Goal: Complete application form

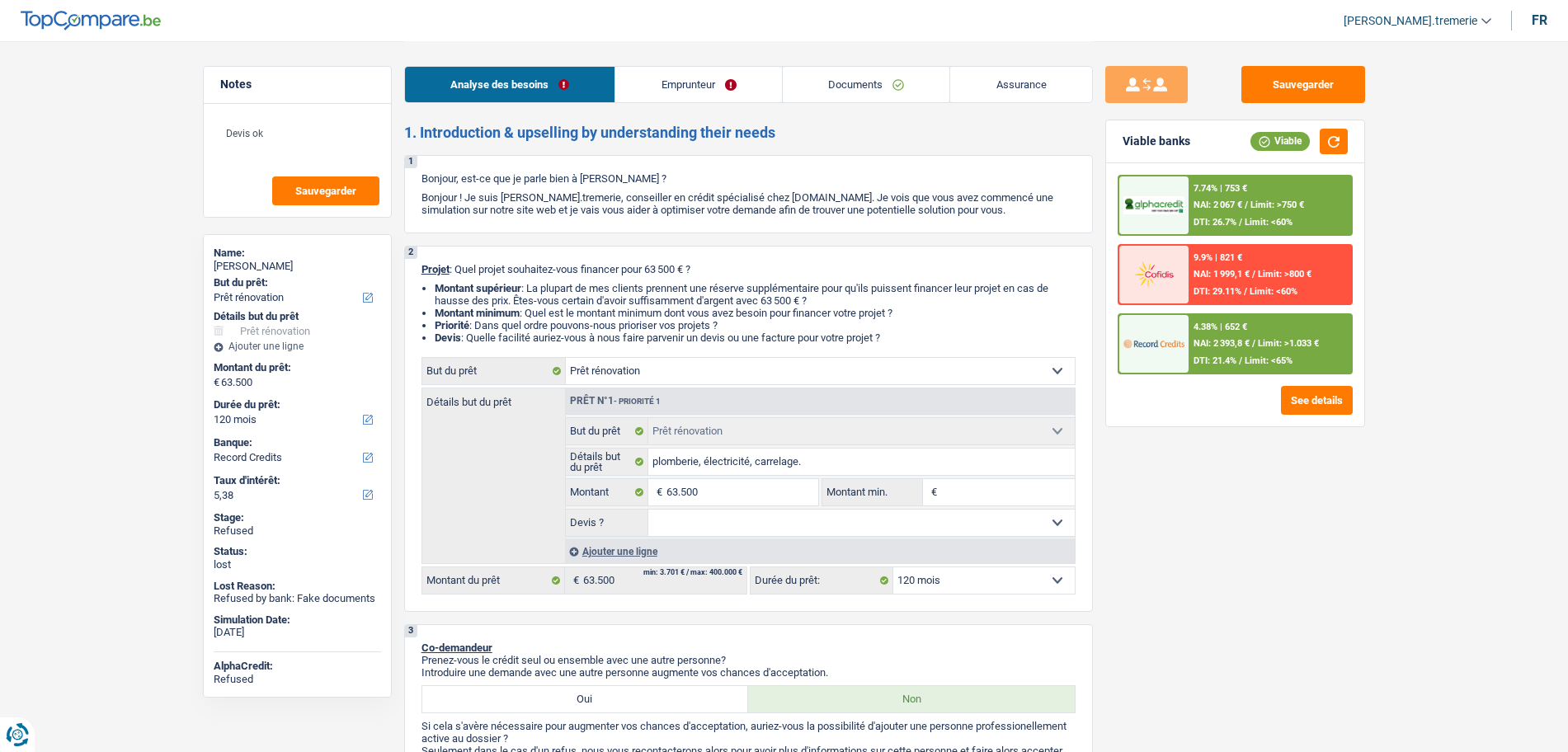
select select "renovation"
select select "120"
select select "record credits"
select select "renovation"
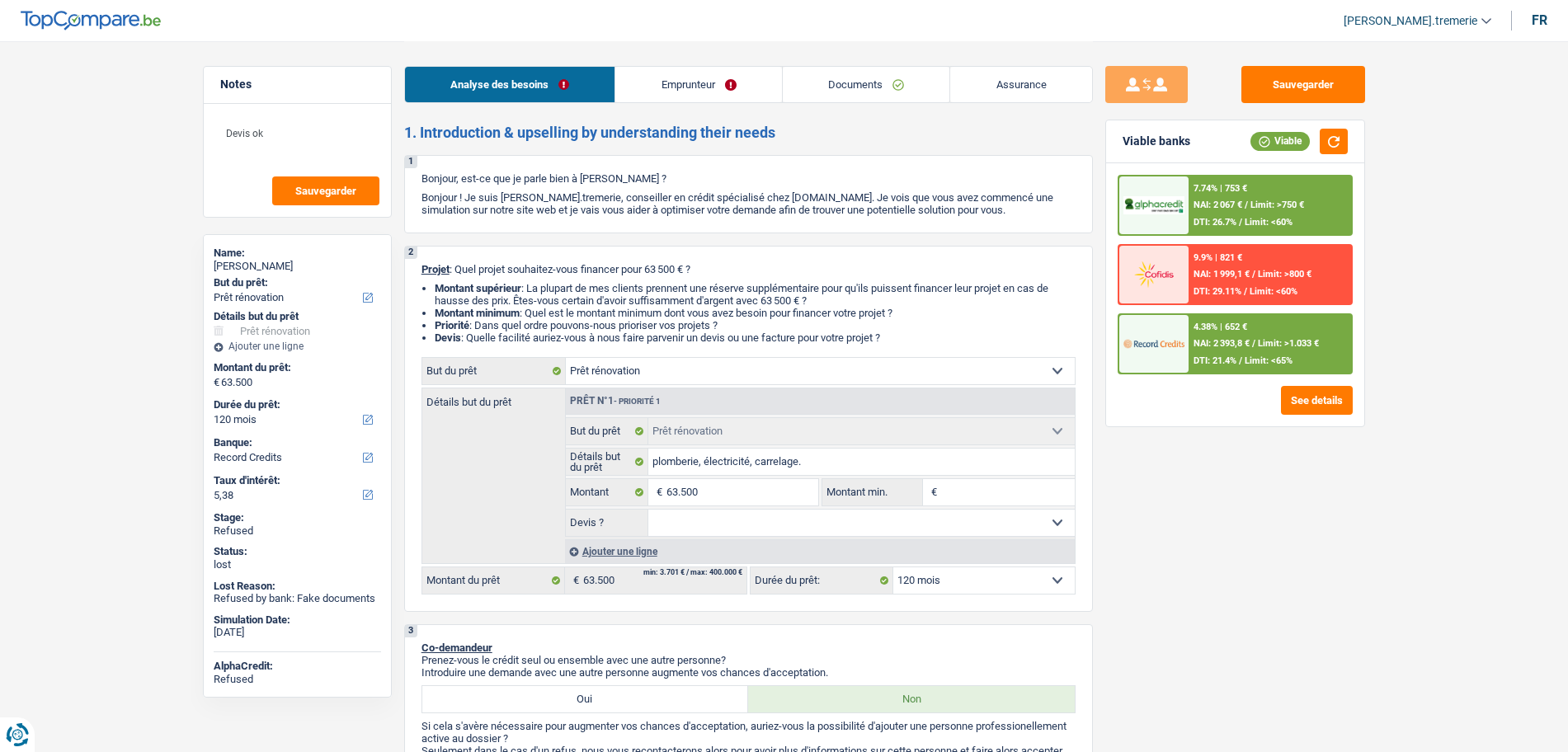
select select "renovation"
select select "120"
select select "worker"
select select "netSalary"
select select "ownerWithoutMortgage"
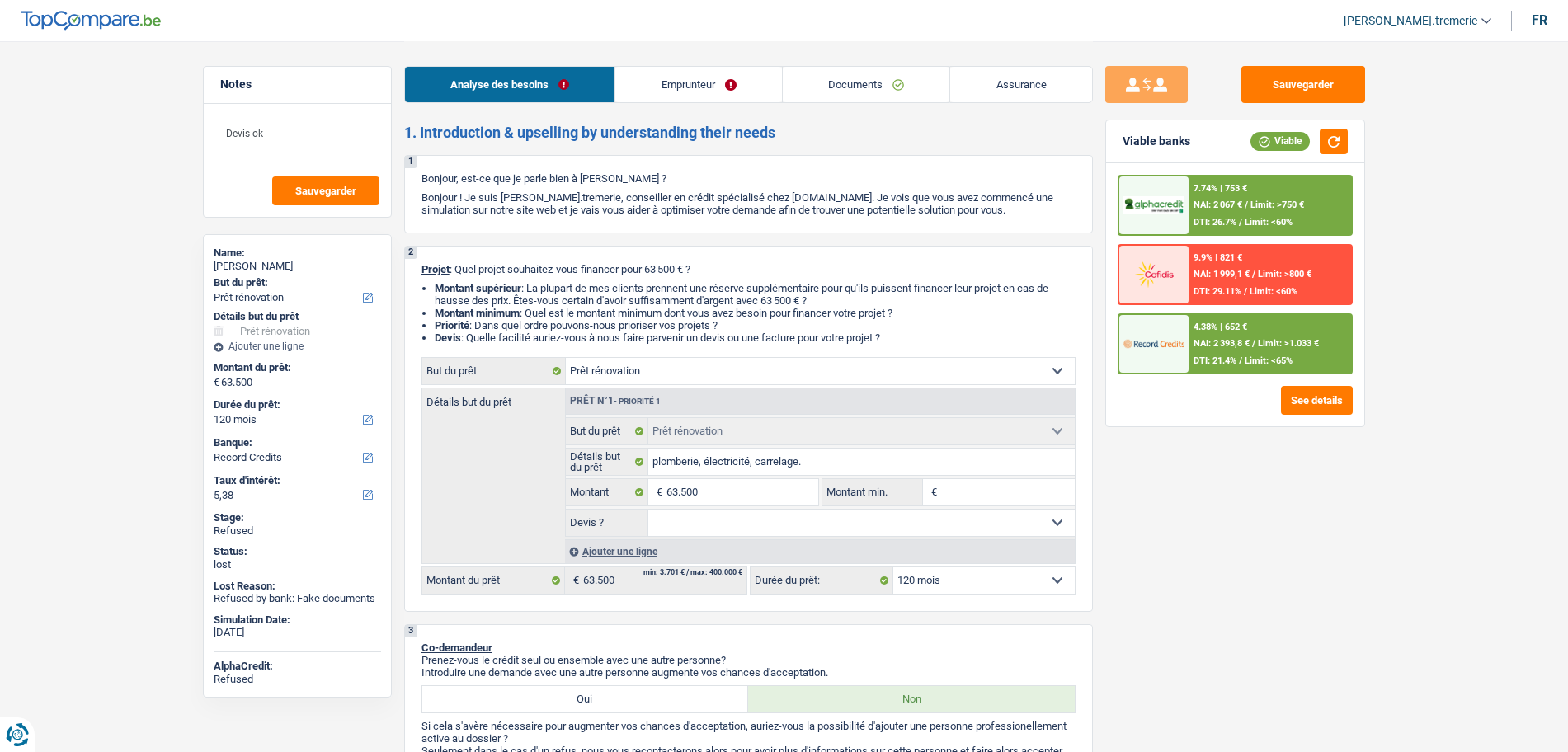
select select "renovation"
select select "120"
click at [831, 72] on link "Documents" at bounding box center [866, 84] width 167 height 35
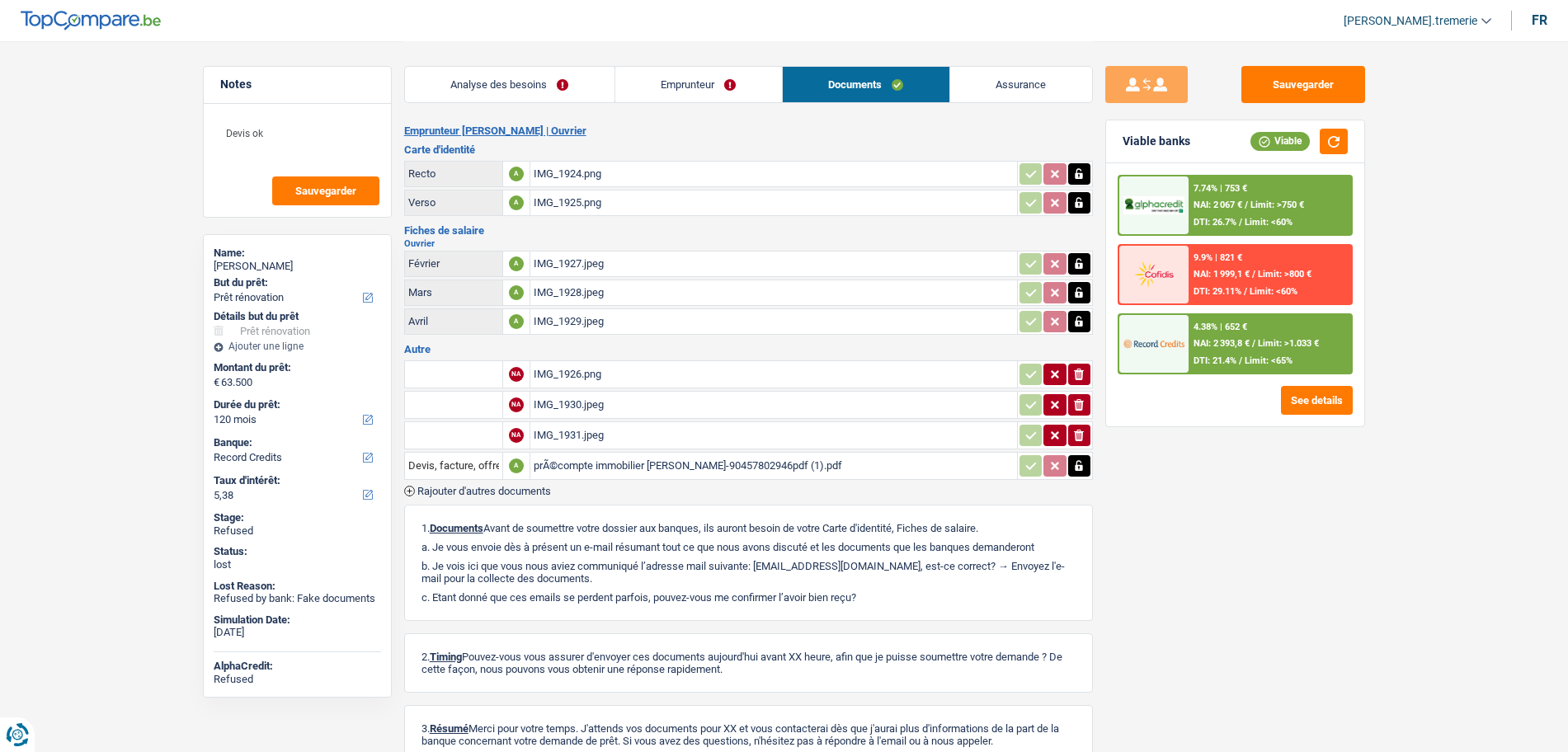
click at [605, 369] on div "IMG_1926.png" at bounding box center [774, 375] width 480 height 25
click at [595, 393] on div "IMG_1930.jpeg" at bounding box center [774, 405] width 480 height 25
click at [475, 375] on input "text" at bounding box center [453, 375] width 90 height 27
click at [471, 406] on li "Carte bancaire" at bounding box center [498, 407] width 169 height 20
type input "Carte bancaire"
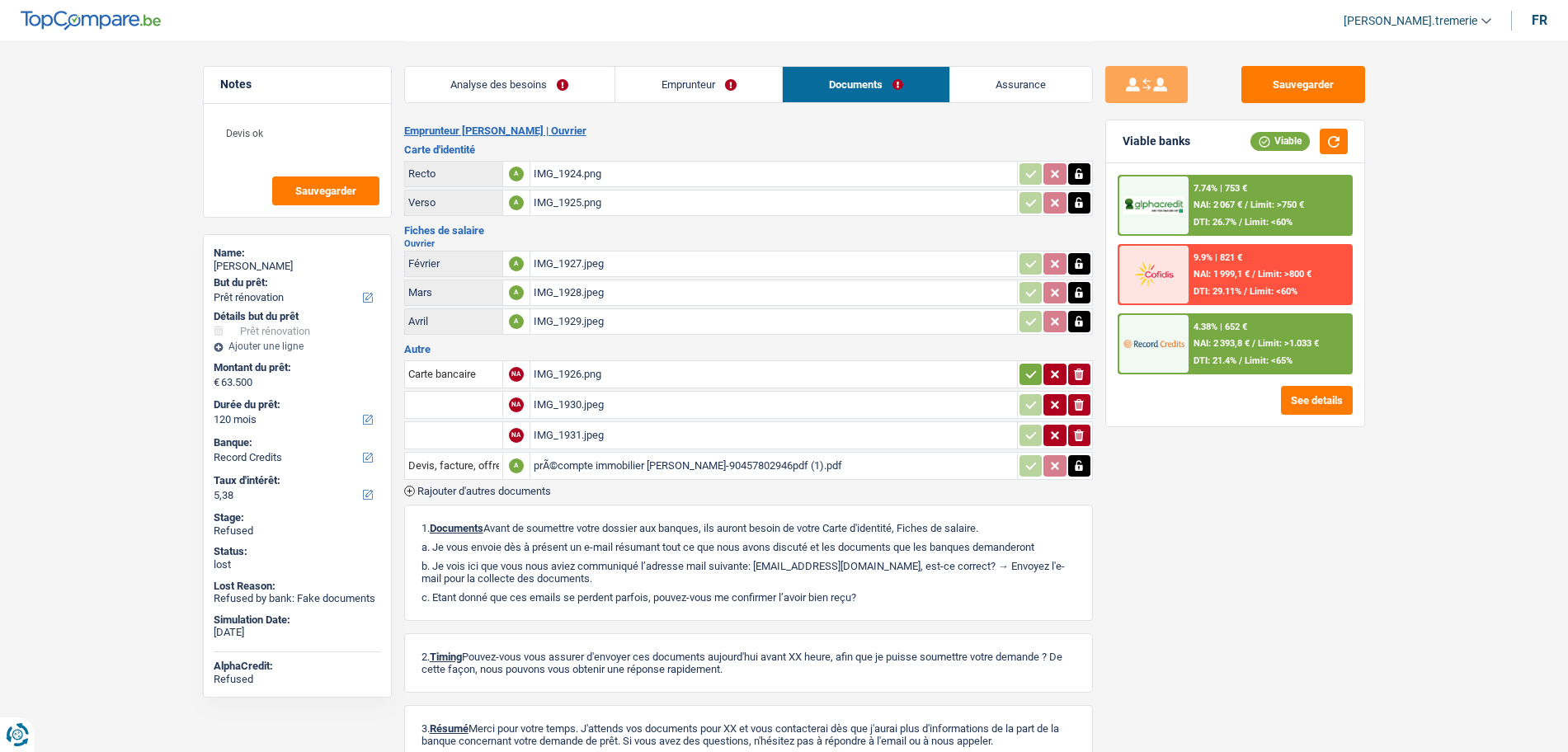
click at [465, 406] on input "text" at bounding box center [453, 405] width 90 height 27
click at [460, 433] on li "Devis, facture, offre, bon de commande" at bounding box center [514, 437] width 201 height 20
type input "Devis, facture, offre, bon de commande"
click at [560, 440] on div "IMG_1931.jpeg" at bounding box center [774, 436] width 480 height 25
click at [433, 431] on input "text" at bounding box center [453, 436] width 90 height 27
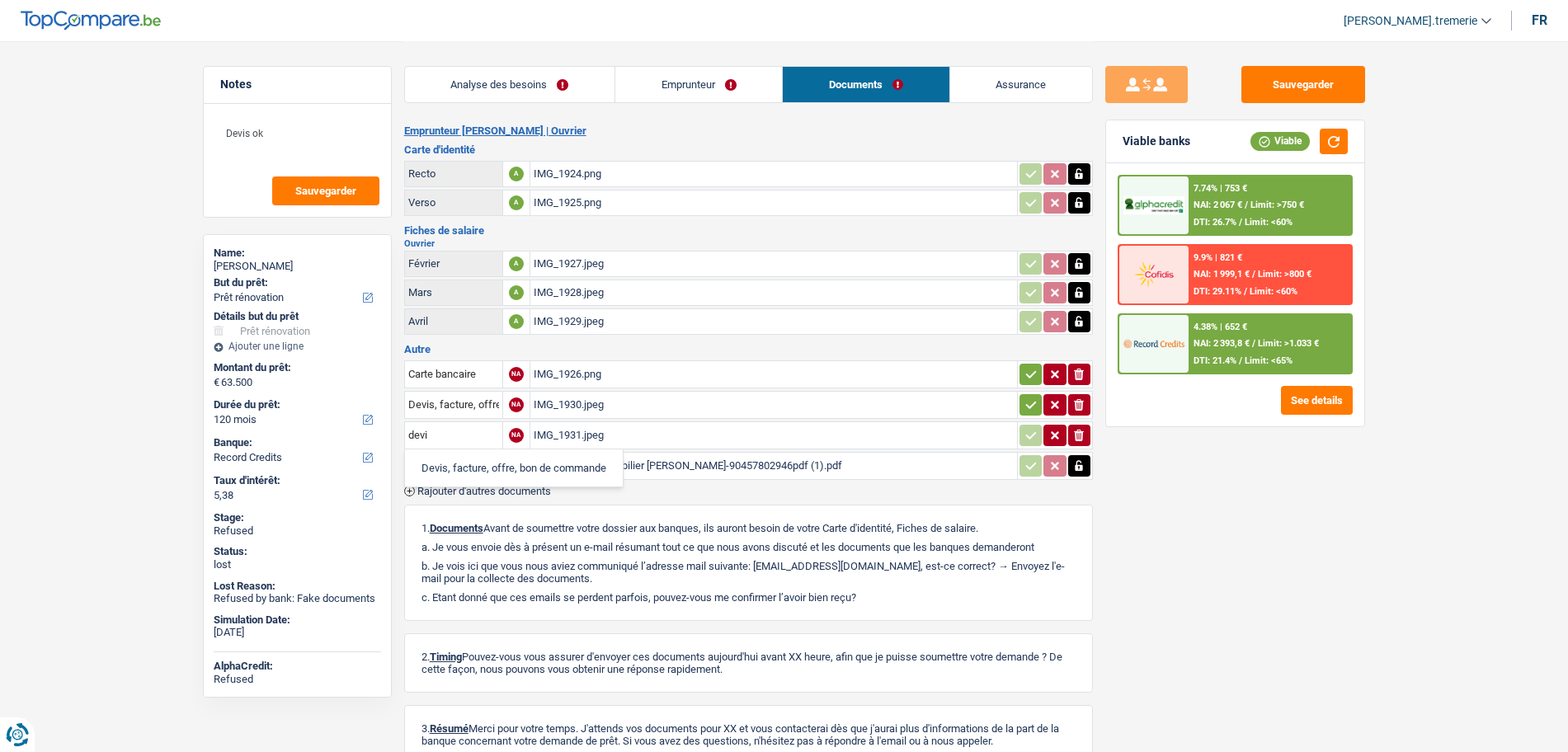
click at [444, 461] on li "Devis, facture, offre, bon de commande" at bounding box center [514, 468] width 201 height 20
type input "Devis, facture, offre, bon de commande"
click at [450, 464] on input "Devis, facture, offre, bon de commande" at bounding box center [453, 466] width 90 height 27
click at [464, 504] on li "Précompte immobilier" at bounding box center [498, 498] width 169 height 20
type input "Précompte immobilier"
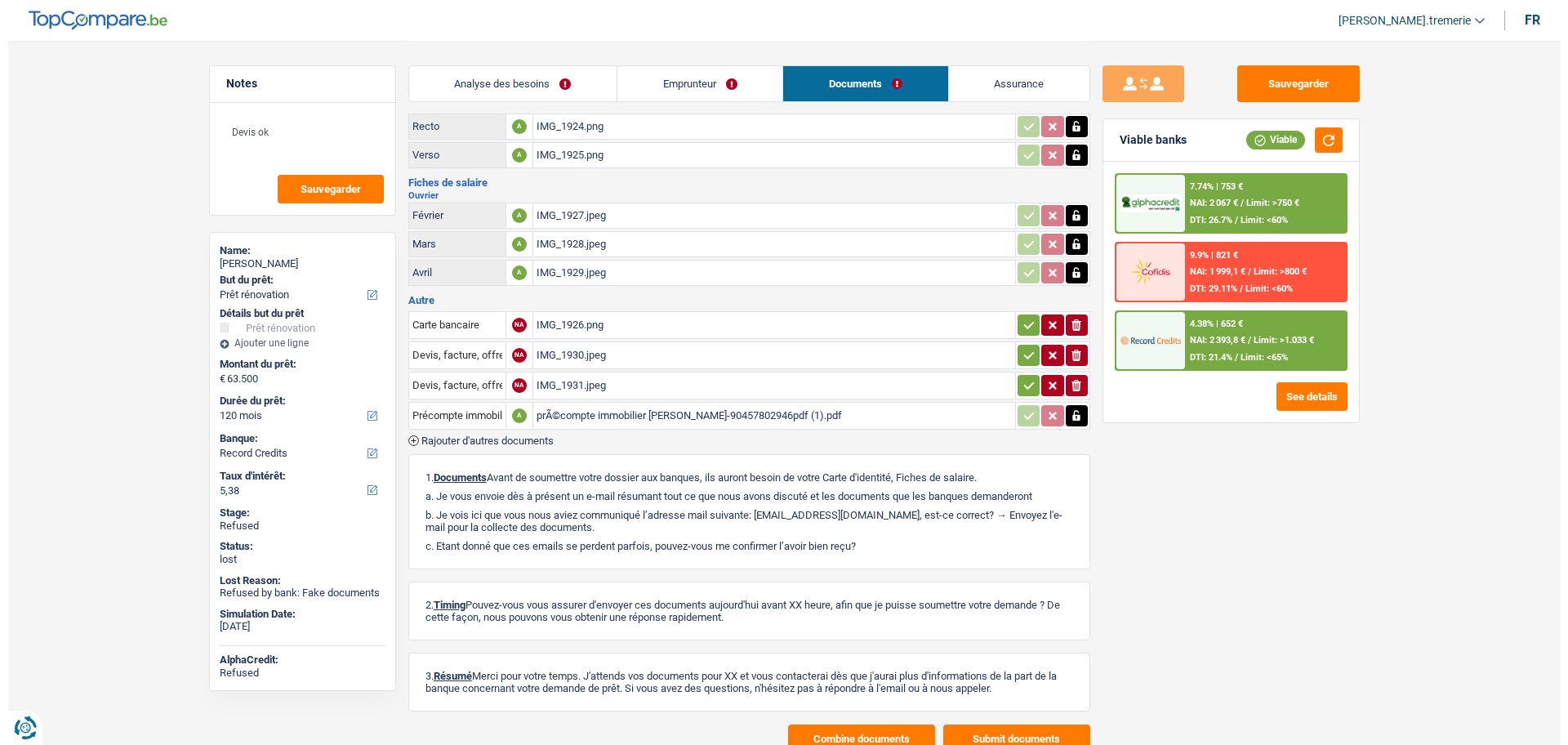
scroll to position [107, 0]
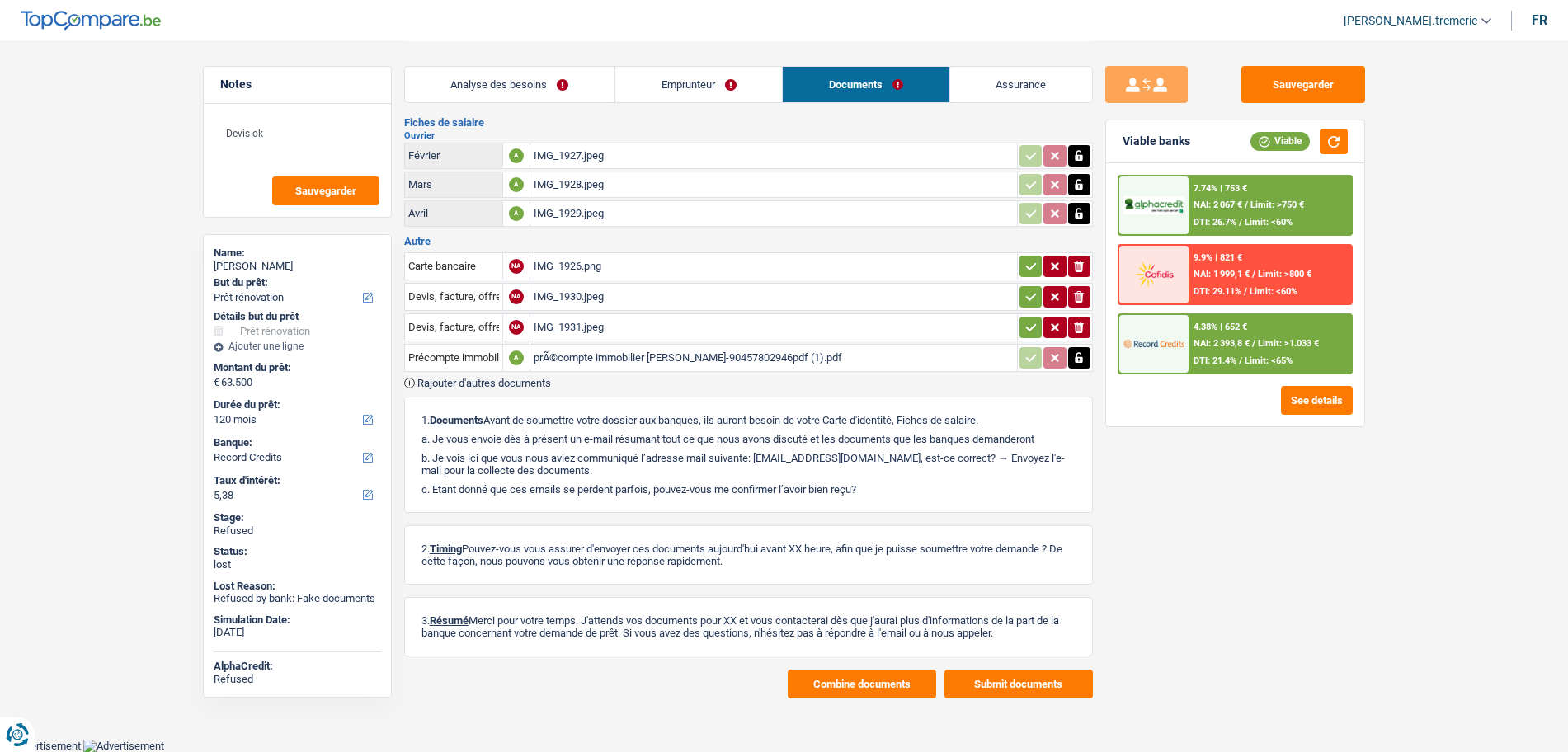
click at [853, 670] on button "Combine documents" at bounding box center [861, 684] width 149 height 29
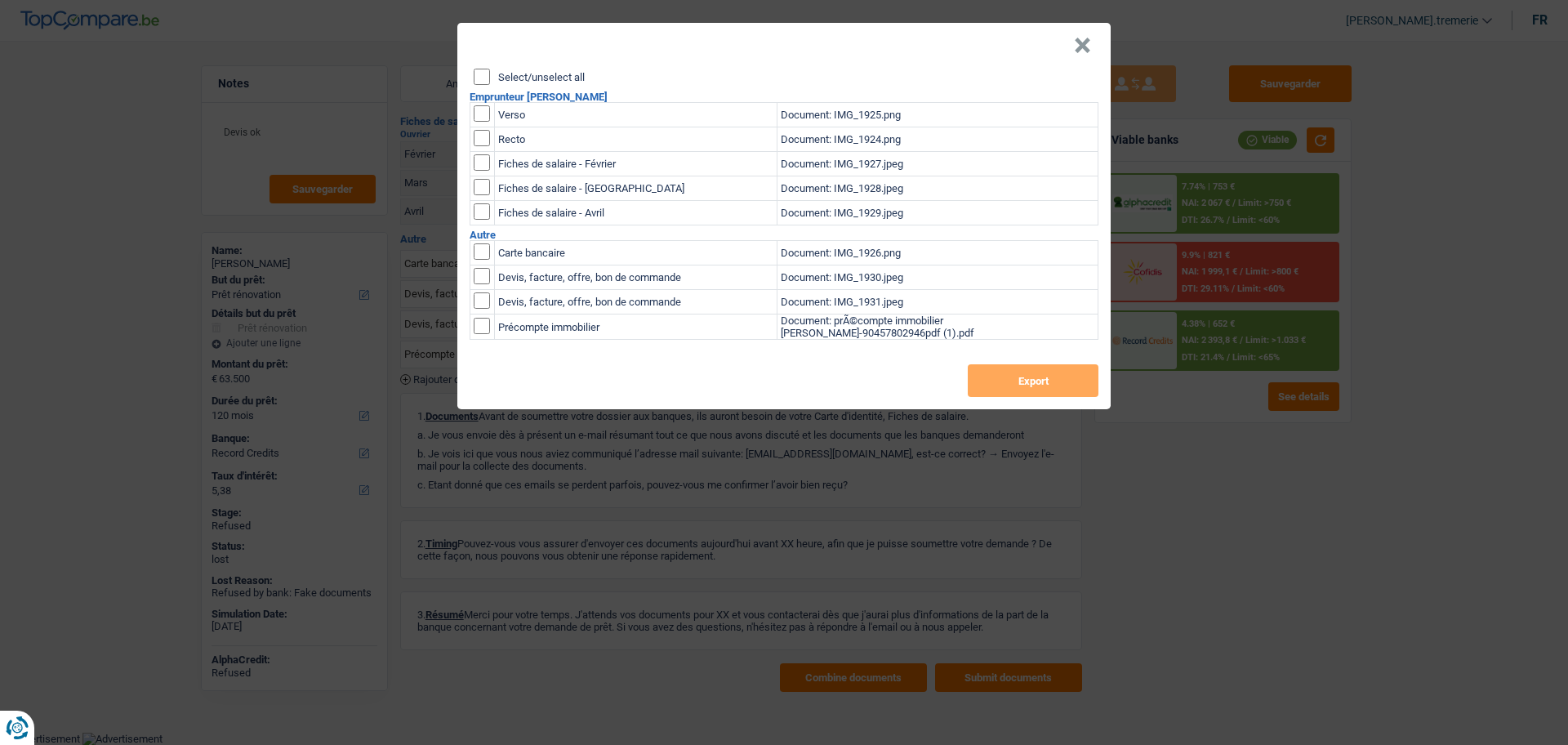
click at [482, 77] on input "Select/unselect all" at bounding box center [481, 76] width 17 height 17
checkbox input "true"
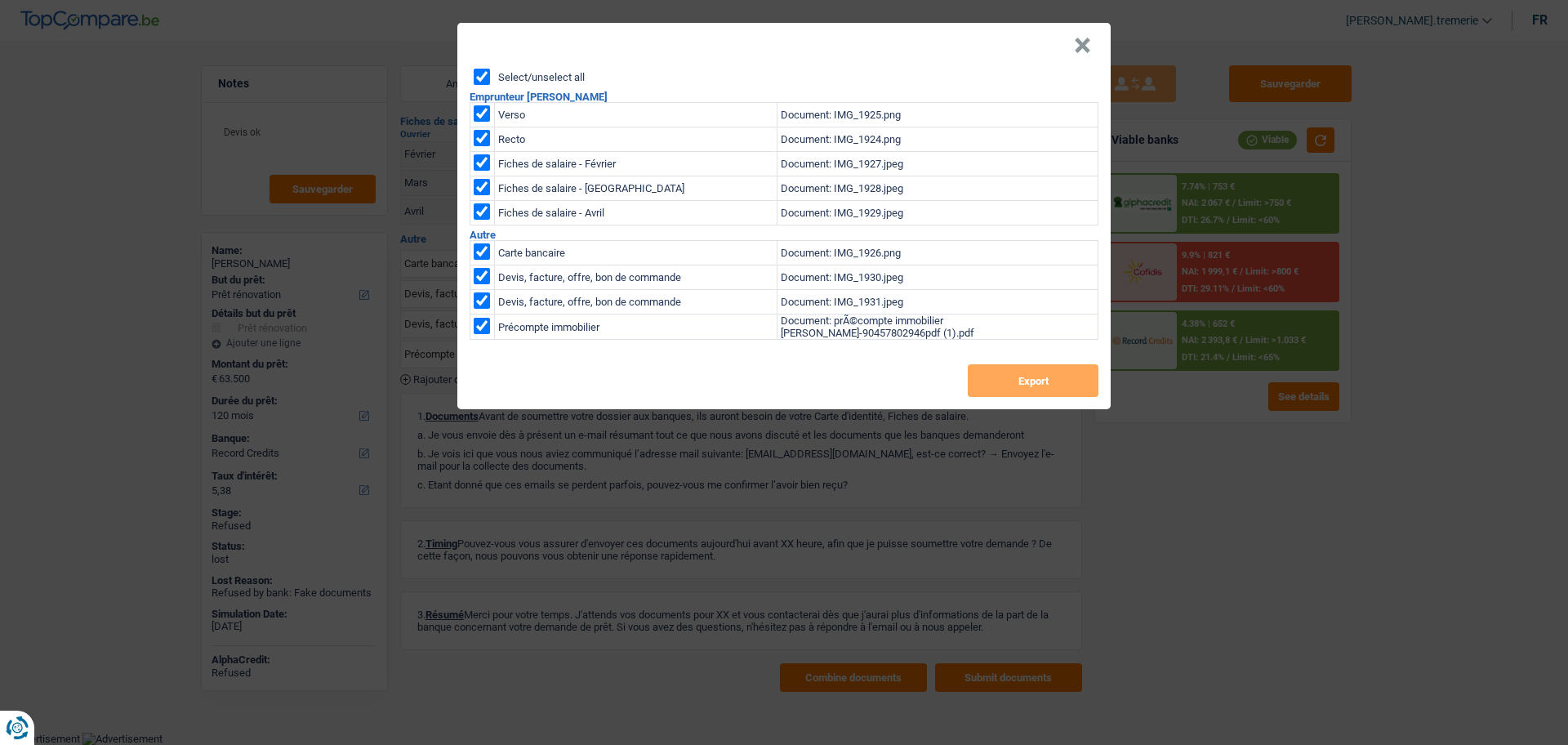
checkbox input "true"
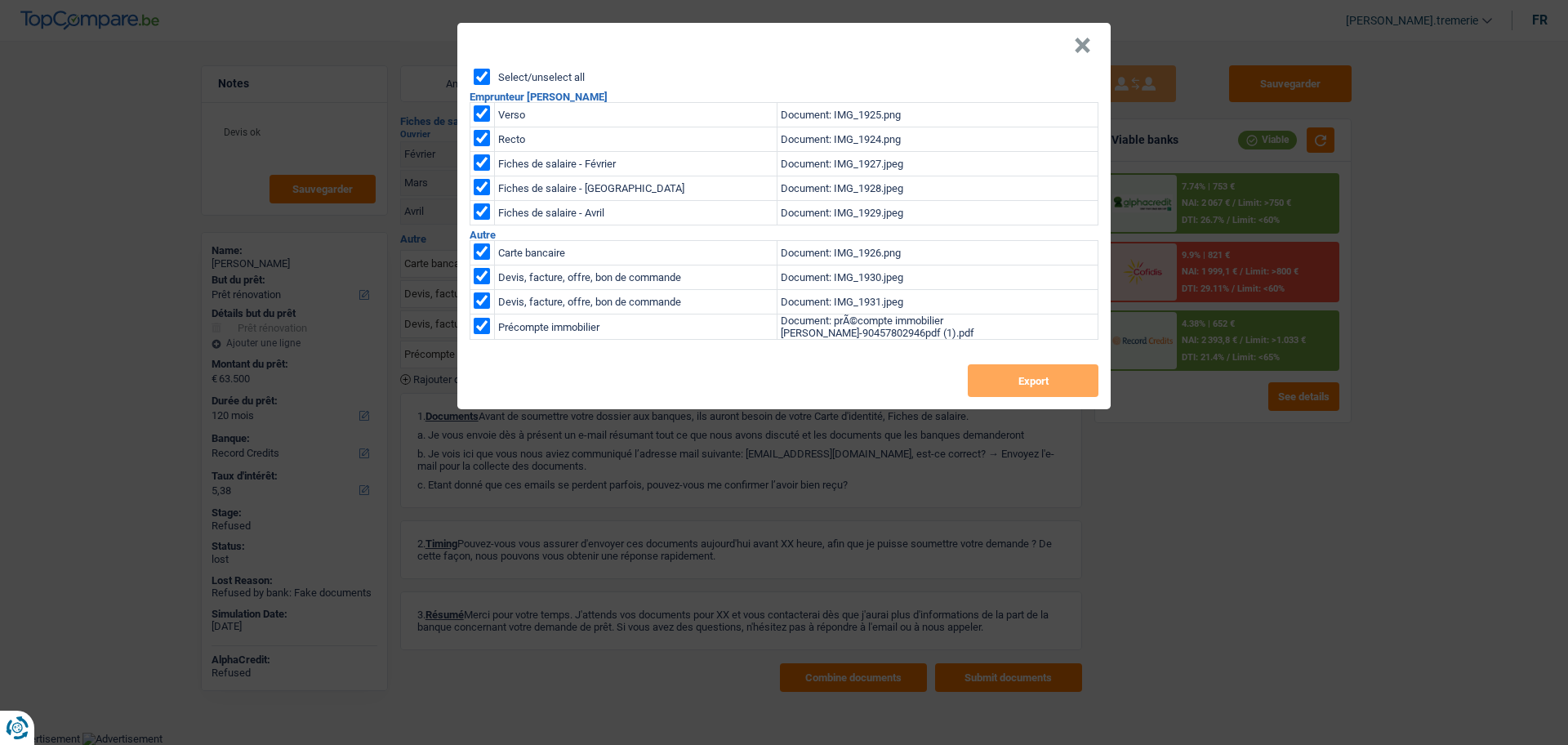
checkbox input "true"
click at [989, 371] on button "Export" at bounding box center [1033, 380] width 131 height 32
